Goal: Task Accomplishment & Management: Use online tool/utility

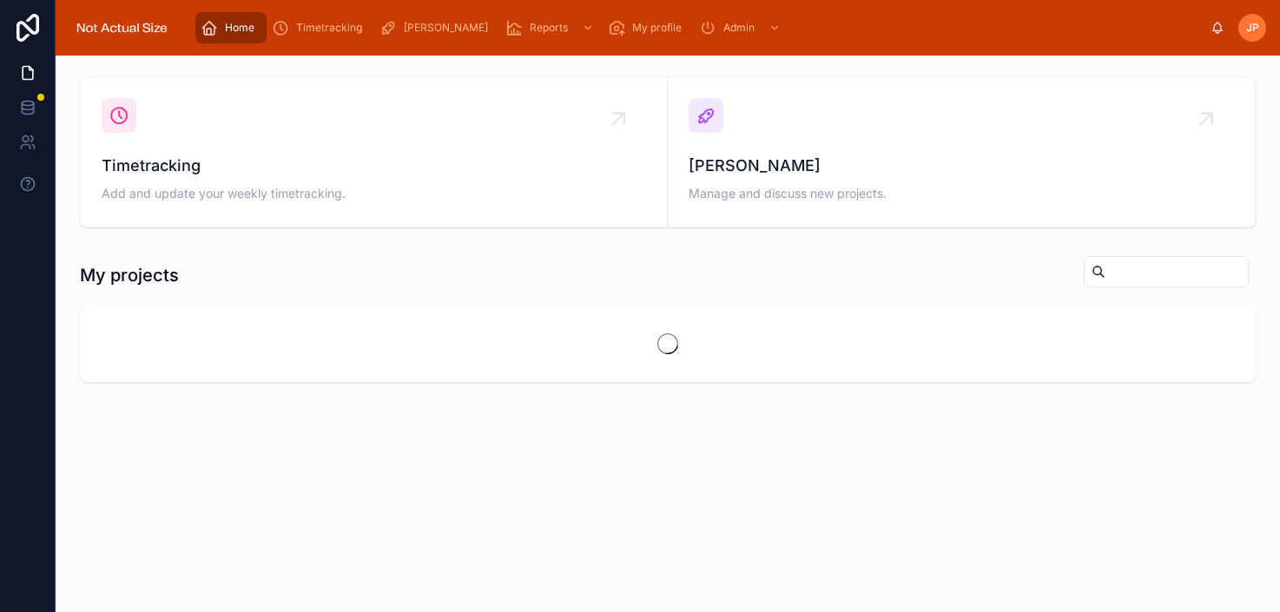
click at [341, 175] on span "Timetracking" at bounding box center [374, 166] width 544 height 24
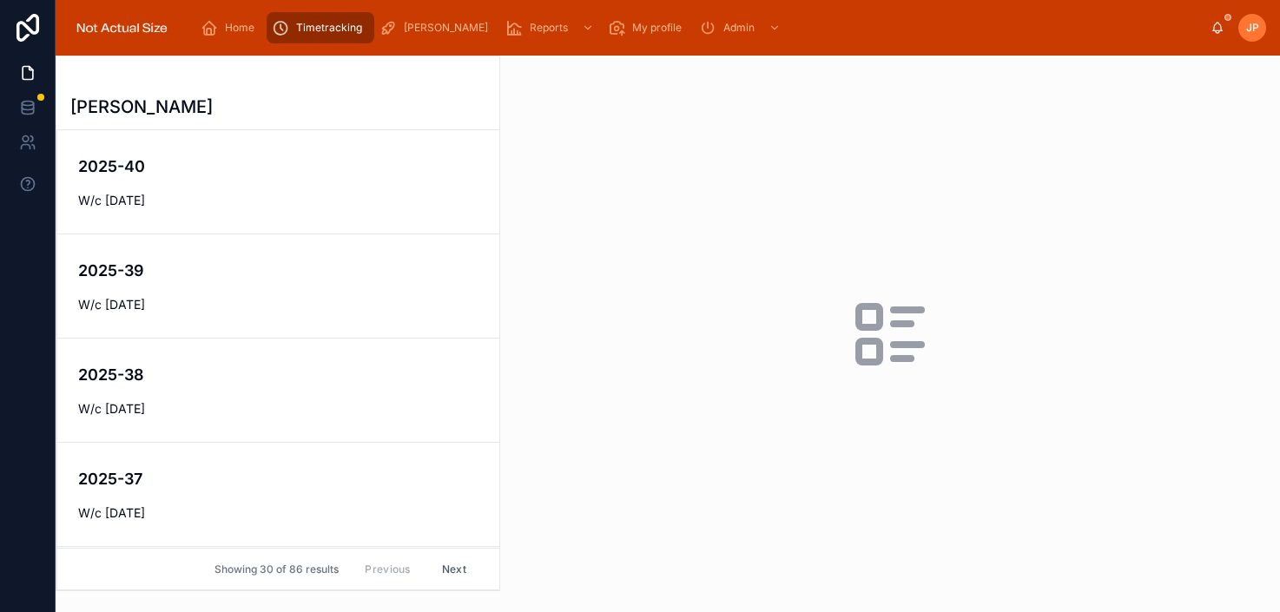
click at [341, 175] on h4 "2025-40" at bounding box center [278, 166] width 400 height 23
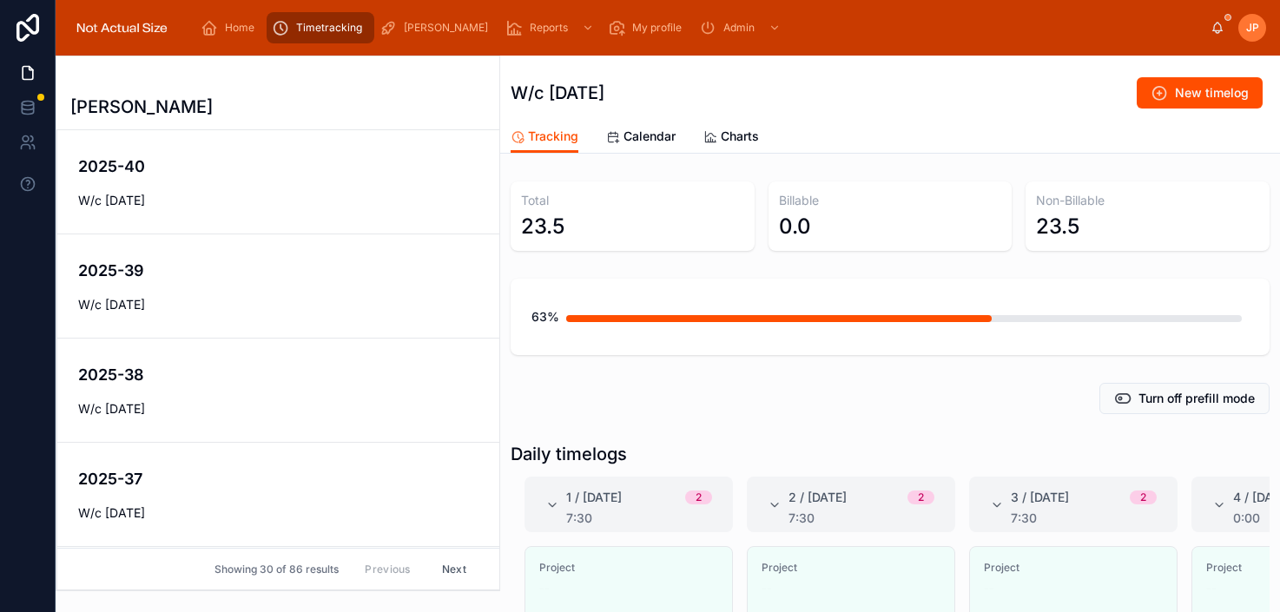
click at [1158, 89] on icon at bounding box center [1159, 92] width 17 height 17
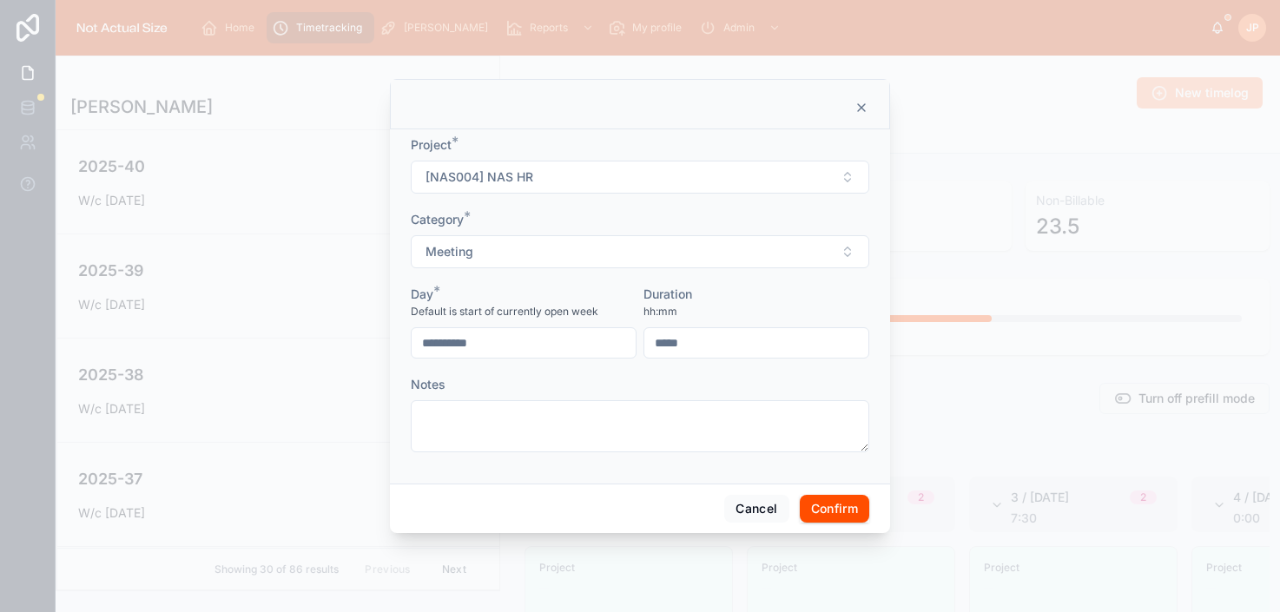
click at [683, 182] on button "[NAS004] NAS HR" at bounding box center [640, 177] width 458 height 33
type input "***"
click at [742, 510] on button "Cancel" at bounding box center [756, 509] width 64 height 28
